Goal: Transaction & Acquisition: Purchase product/service

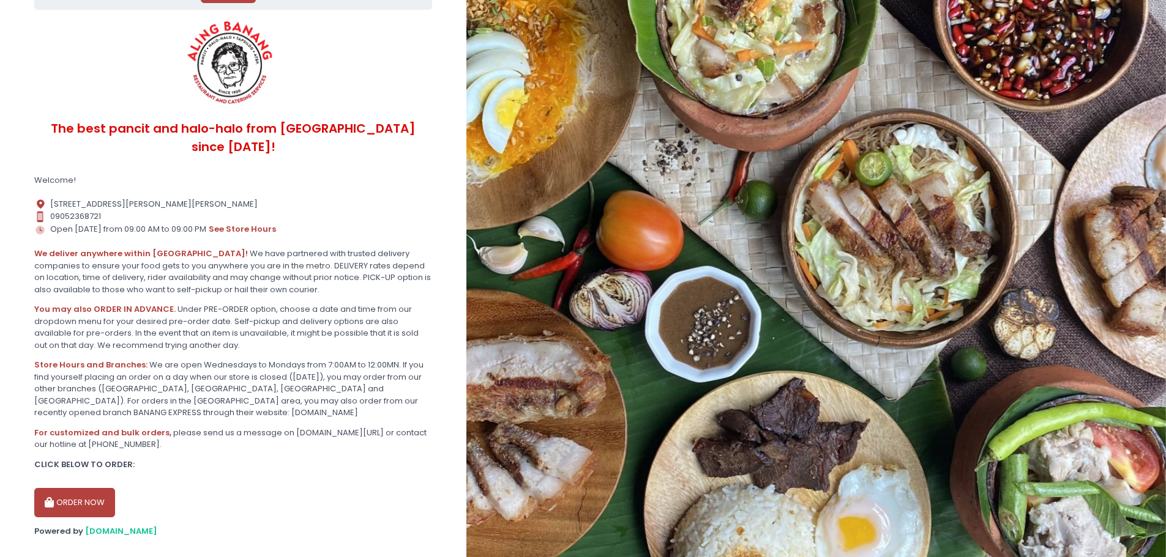
scroll to position [79, 0]
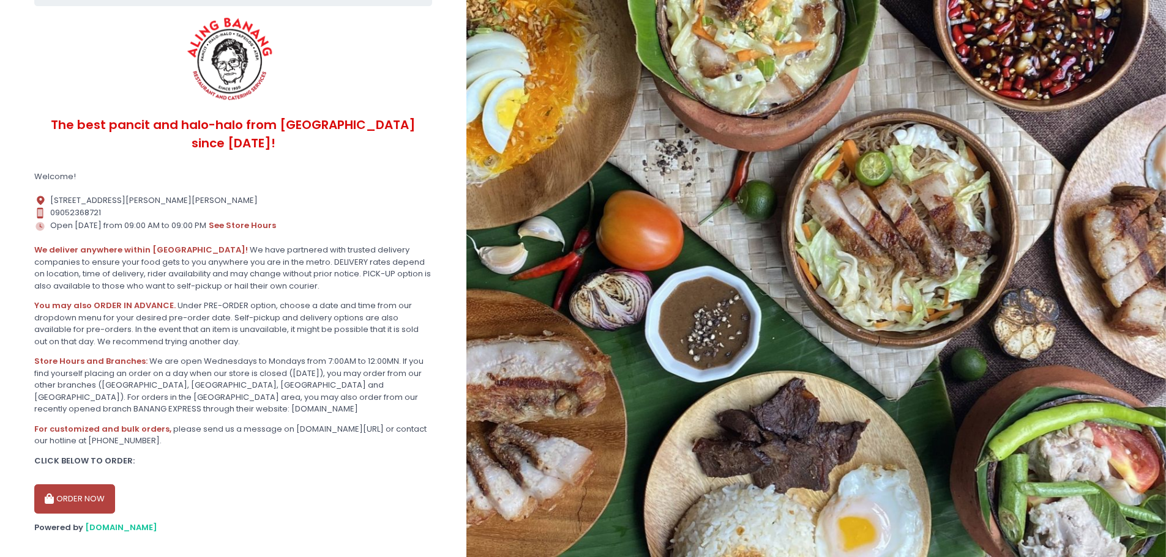
click at [65, 485] on button "ORDER NOW" at bounding box center [74, 499] width 81 height 29
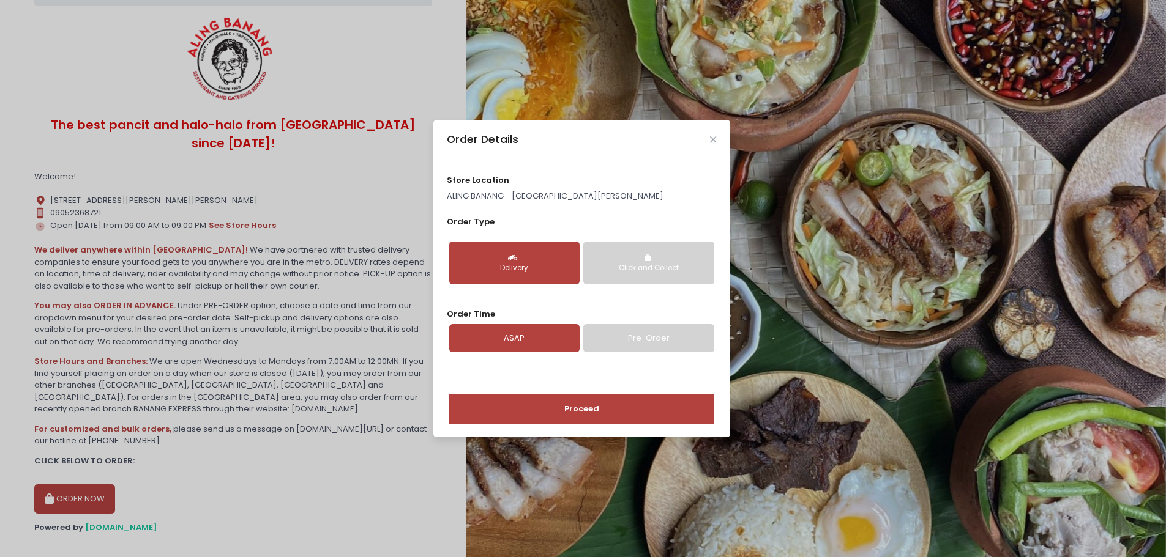
click at [498, 263] on div "Delivery" at bounding box center [514, 268] width 113 height 11
click at [644, 338] on link "Pre-Order" at bounding box center [648, 338] width 130 height 28
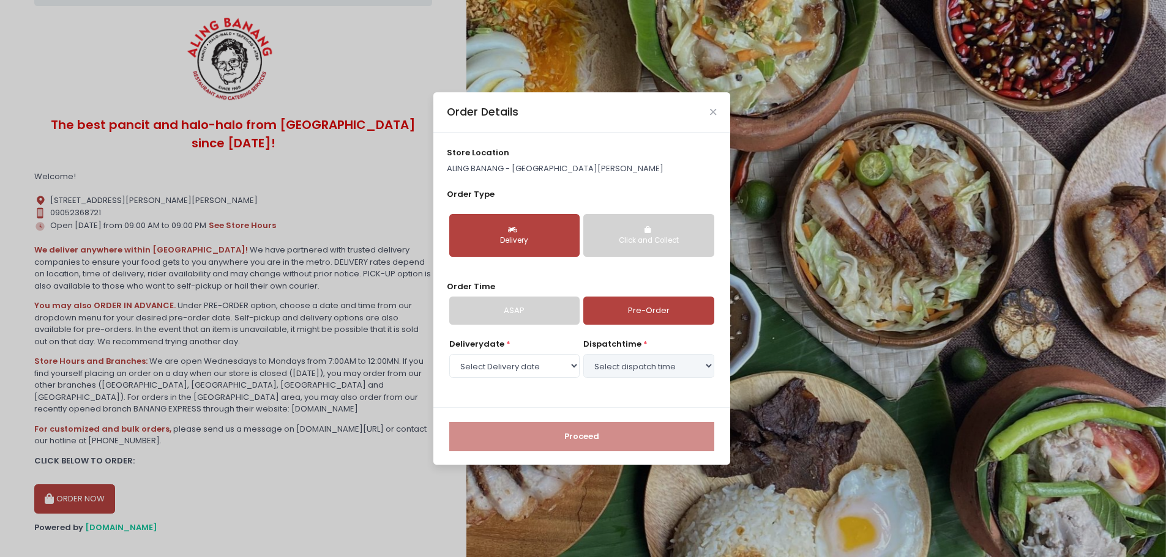
select select "[DATE]"
click at [688, 369] on select "Select dispatch time 12:00 PM - 12:30 PM 12:30 PM - 01:00 PM 01:00 PM - 01:30 P…" at bounding box center [648, 365] width 130 height 23
select select "14:00"
click at [583, 354] on select "Select dispatch time 12:00 PM - 12:30 PM 12:30 PM - 01:00 PM 01:00 PM - 01:30 P…" at bounding box center [648, 365] width 130 height 23
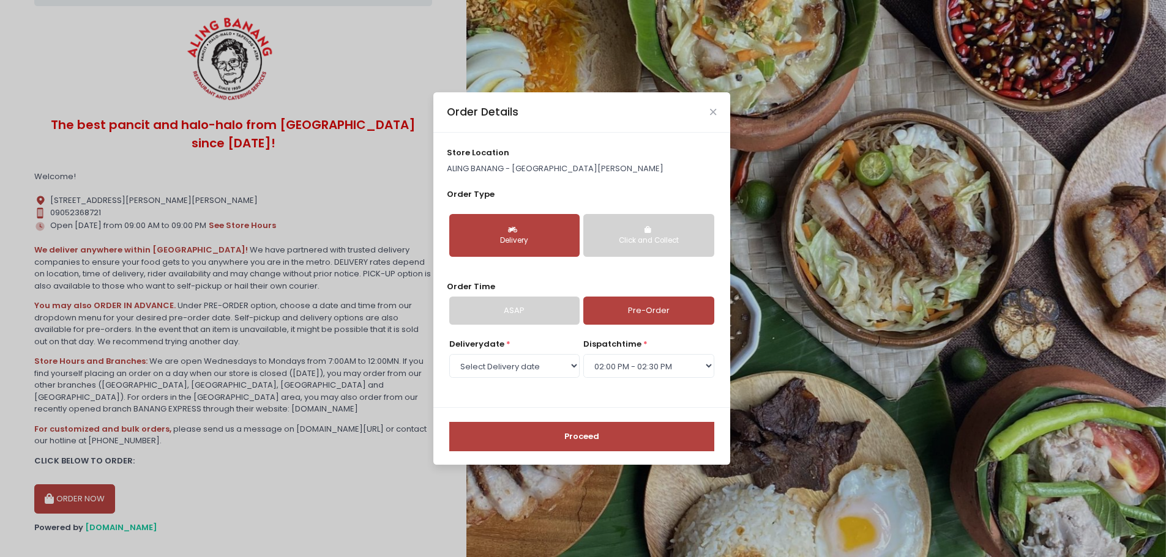
click at [210, 469] on div "Order Details store location ALING BANANG - [GEOGRAPHIC_DATA][PERSON_NAME] Orde…" at bounding box center [583, 278] width 1166 height 557
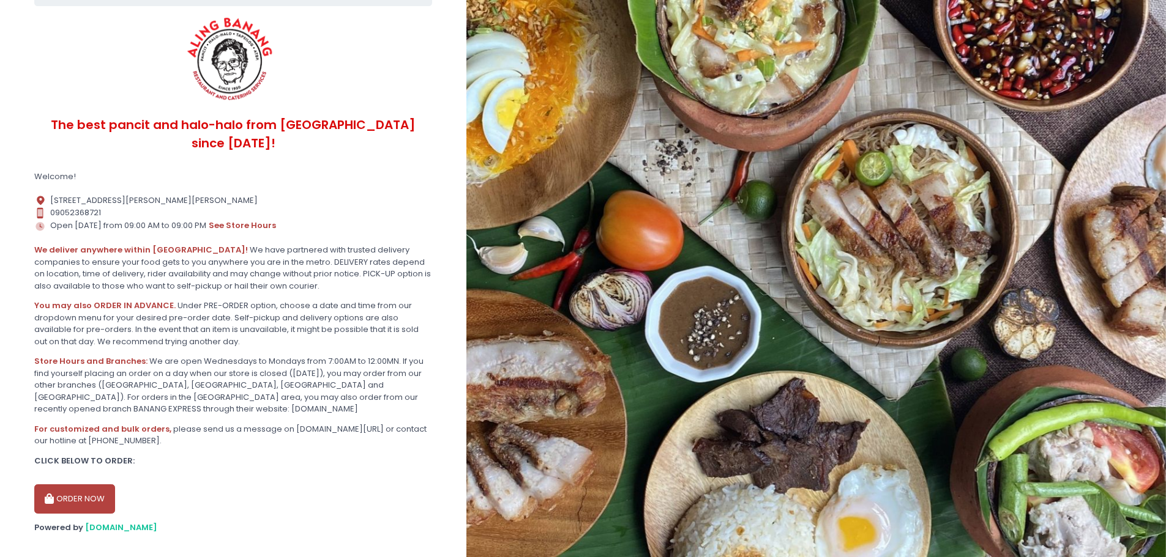
click at [78, 485] on button "ORDER NOW" at bounding box center [74, 499] width 81 height 29
select select "[DATE]"
select select "14:00"
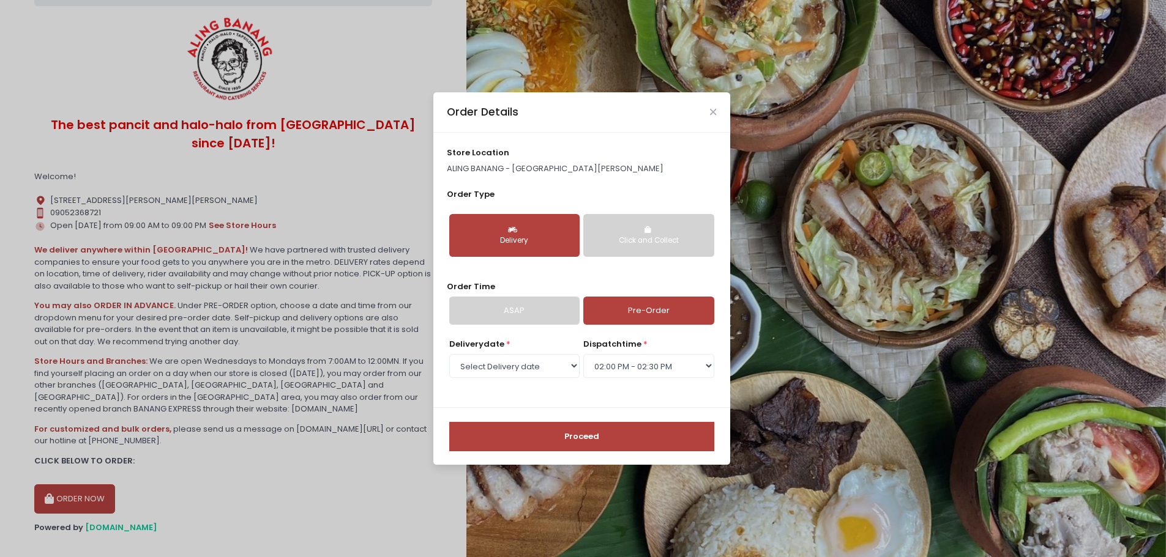
click at [592, 432] on button "Proceed" at bounding box center [581, 436] width 265 height 29
